Goal: Find specific page/section: Find specific page/section

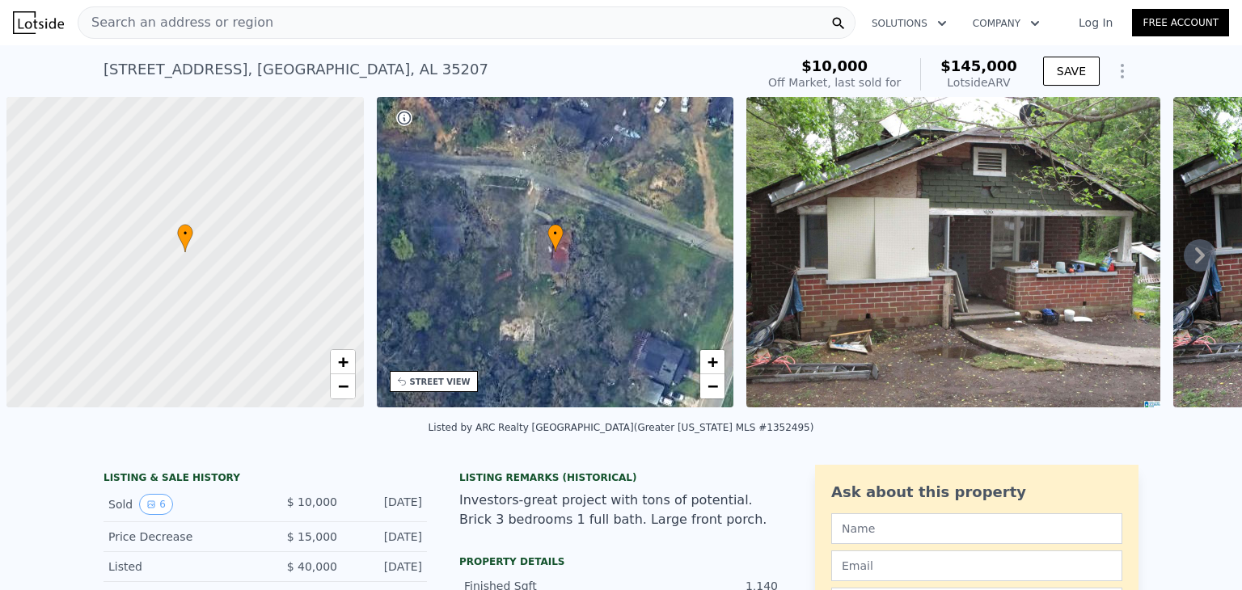
scroll to position [0, 6]
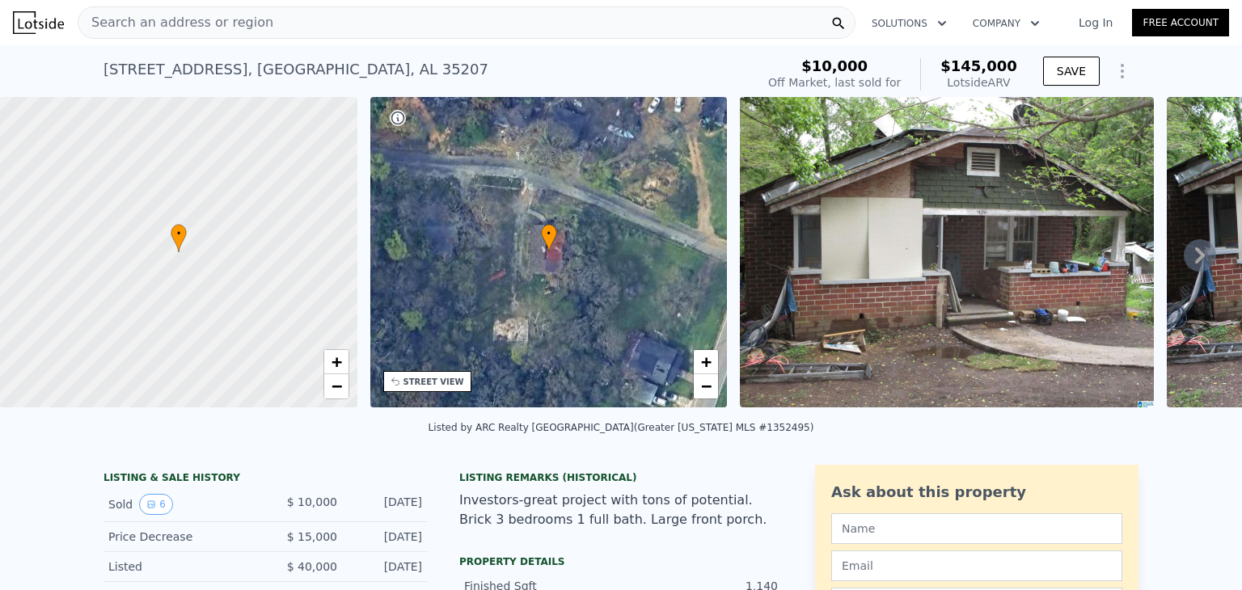
click at [211, 25] on span "Search an address or region" at bounding box center [175, 22] width 195 height 19
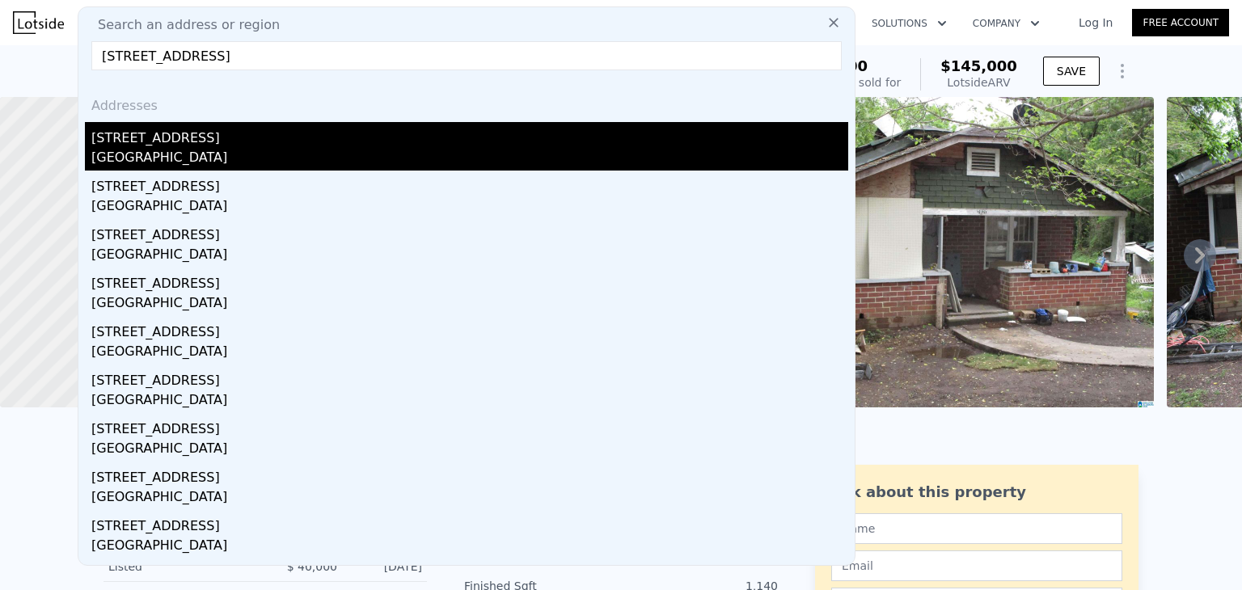
type input "[STREET_ADDRESS]"
click at [259, 148] on div "[GEOGRAPHIC_DATA]" at bounding box center [469, 159] width 757 height 23
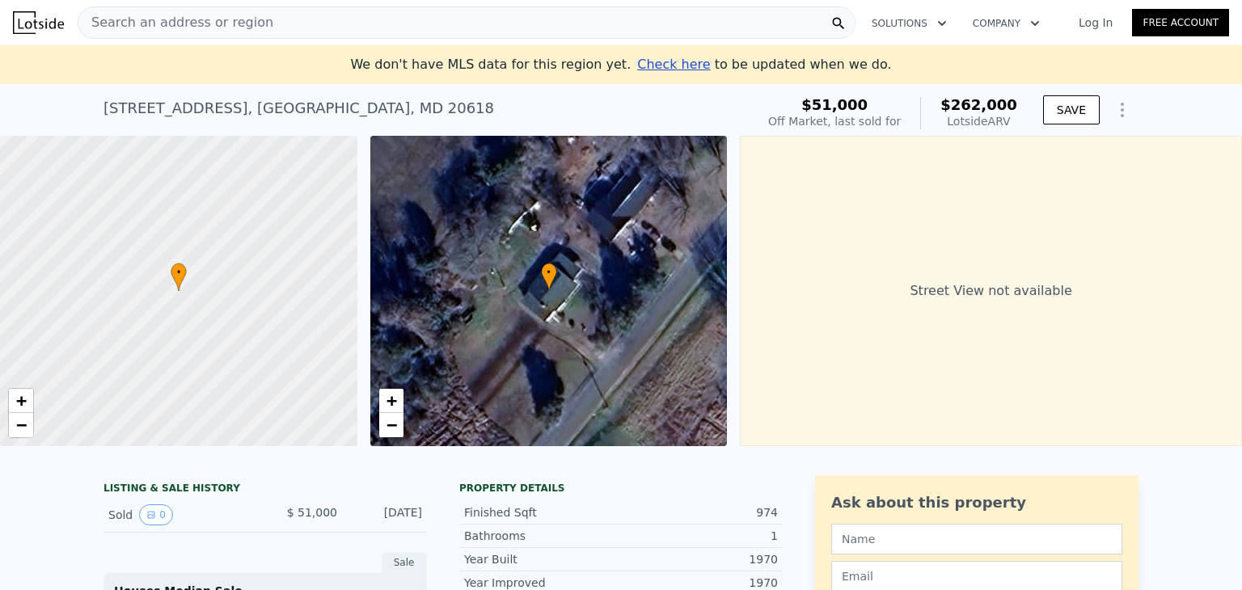
click at [142, 33] on div "Search an address or region" at bounding box center [175, 22] width 195 height 31
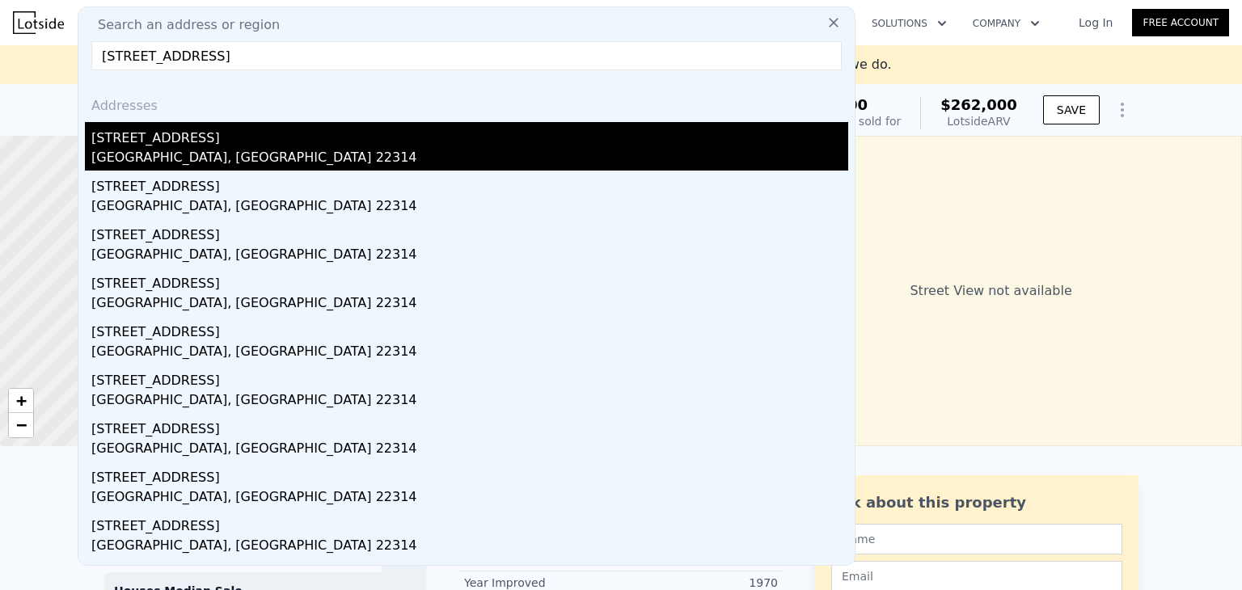
type input "[STREET_ADDRESS]"
click at [308, 151] on div "[GEOGRAPHIC_DATA], [GEOGRAPHIC_DATA] 22314" at bounding box center [469, 159] width 757 height 23
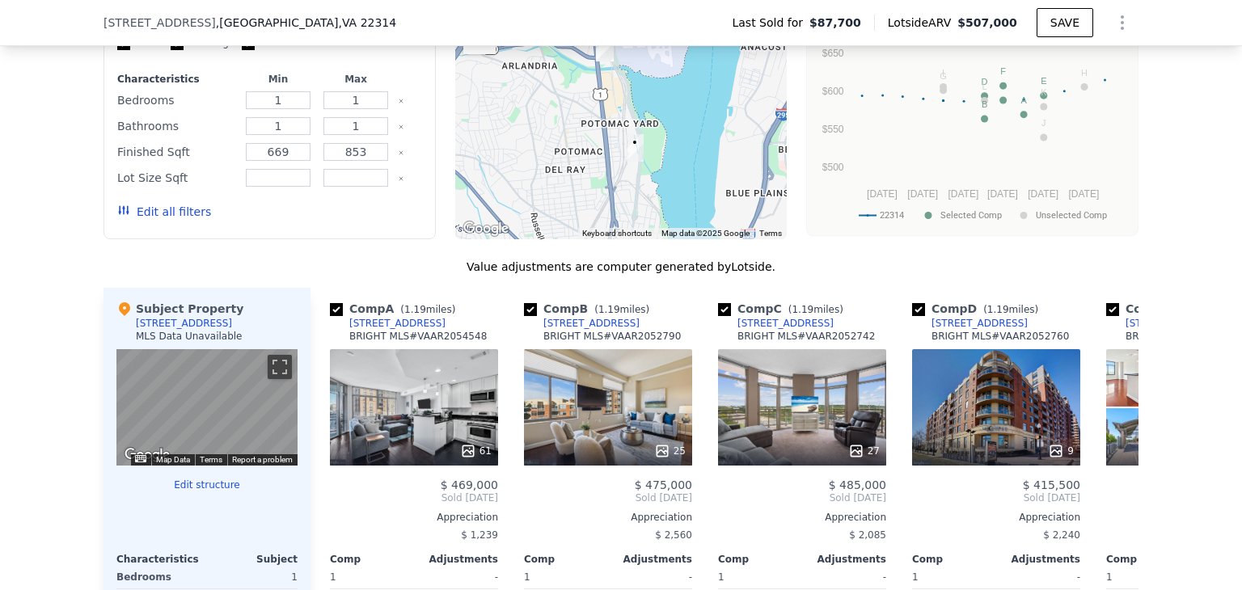
scroll to position [1090, 0]
